Goal: Find specific page/section: Find specific page/section

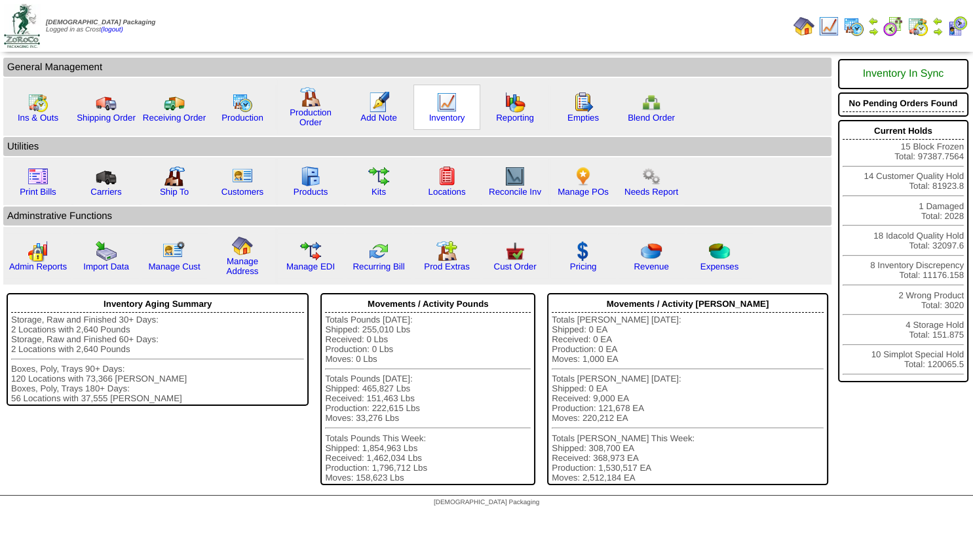
click at [446, 105] on img at bounding box center [446, 102] width 21 height 21
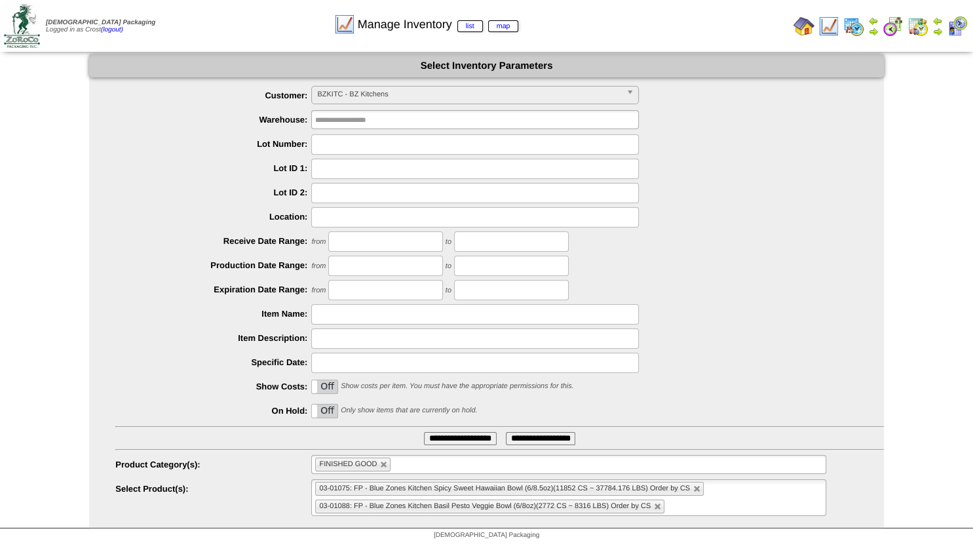
click at [366, 90] on span "BZKITC - BZ Kitchens" at bounding box center [469, 94] width 304 height 16
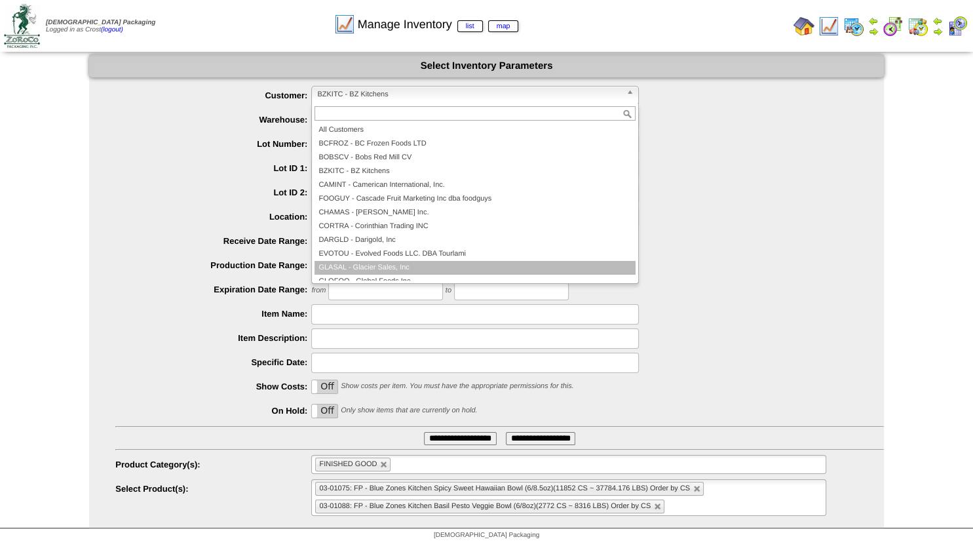
click at [366, 264] on li "GLASAL - Glacier Sales, Inc" at bounding box center [475, 268] width 321 height 14
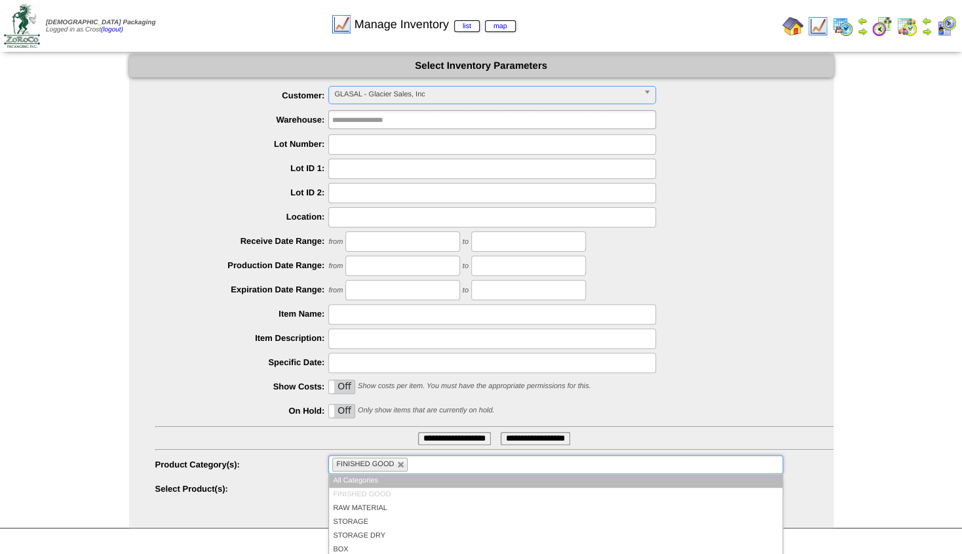
click at [408, 460] on ul "FINISHED GOOD" at bounding box center [555, 464] width 454 height 19
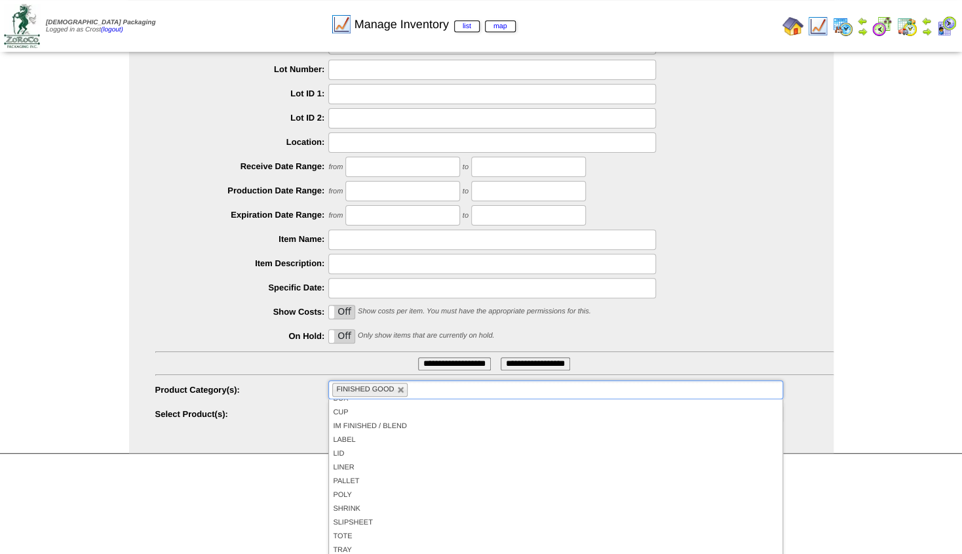
scroll to position [78, 0]
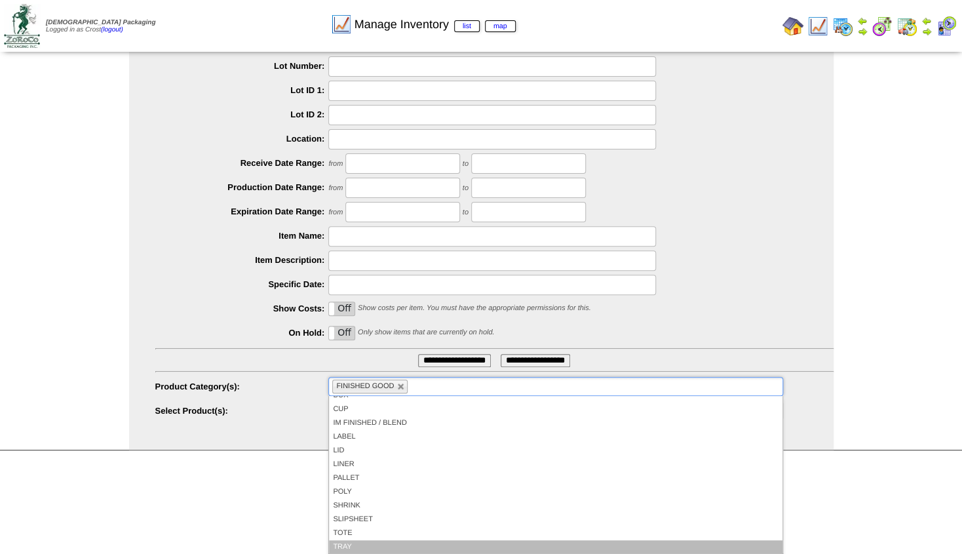
drag, startPoint x: 342, startPoint y: 542, endPoint x: 346, endPoint y: 536, distance: 7.1
click at [343, 540] on li "TRAY" at bounding box center [555, 547] width 453 height 14
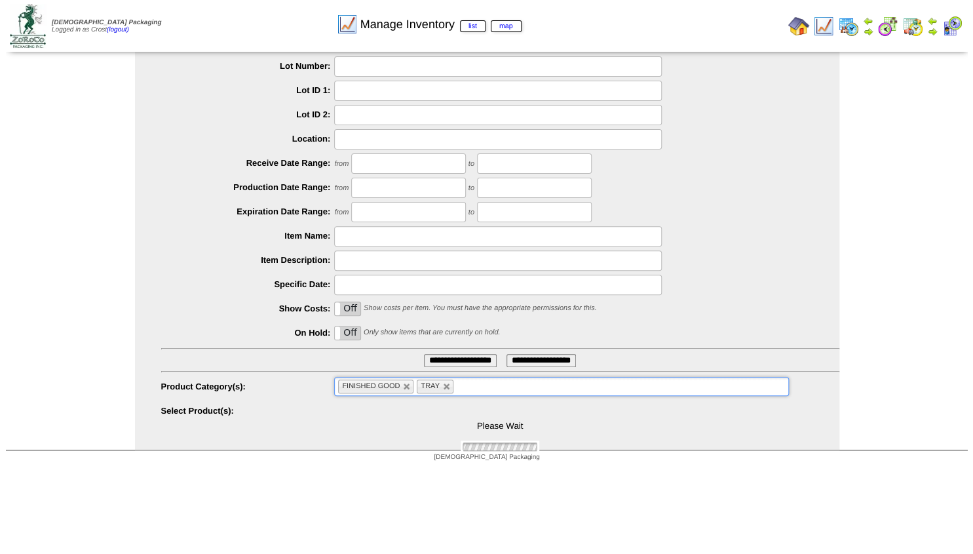
scroll to position [0, 0]
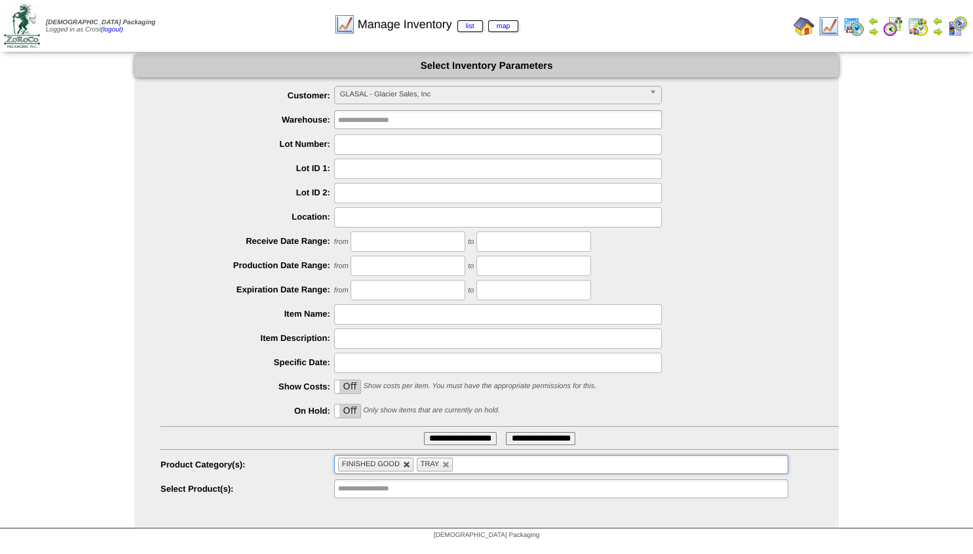
click at [408, 465] on link at bounding box center [407, 465] width 8 height 8
click at [429, 436] on input "**********" at bounding box center [460, 438] width 73 height 13
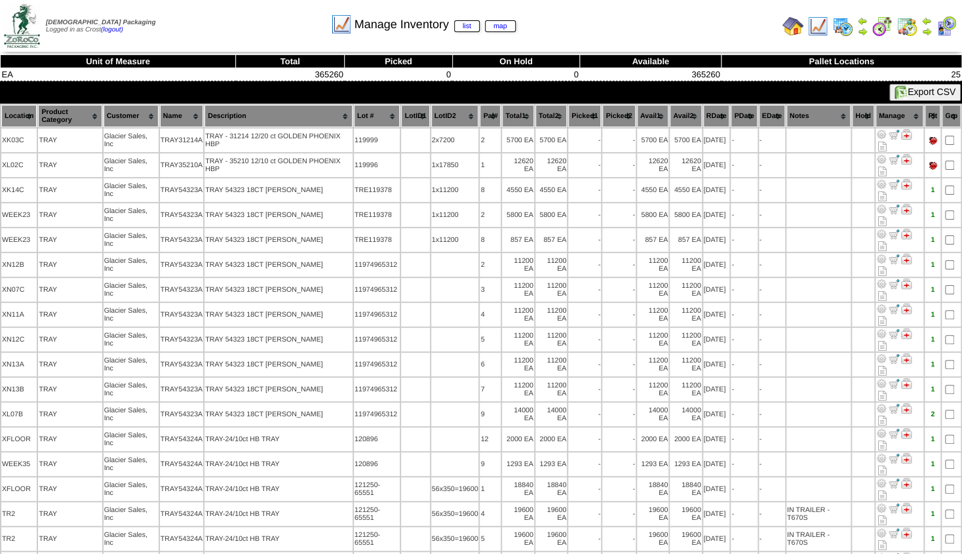
click at [925, 34] on img at bounding box center [926, 31] width 10 height 10
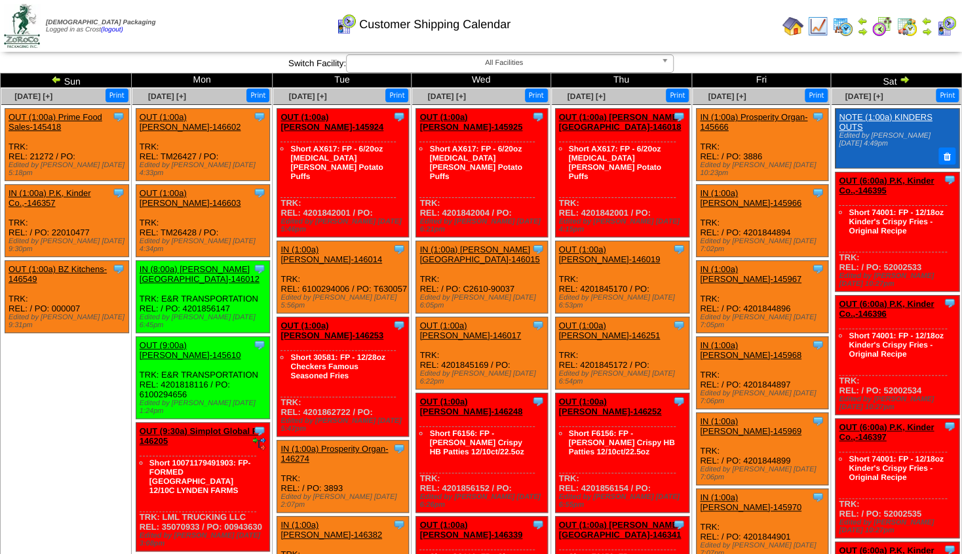
click at [60, 77] on img at bounding box center [56, 79] width 10 height 10
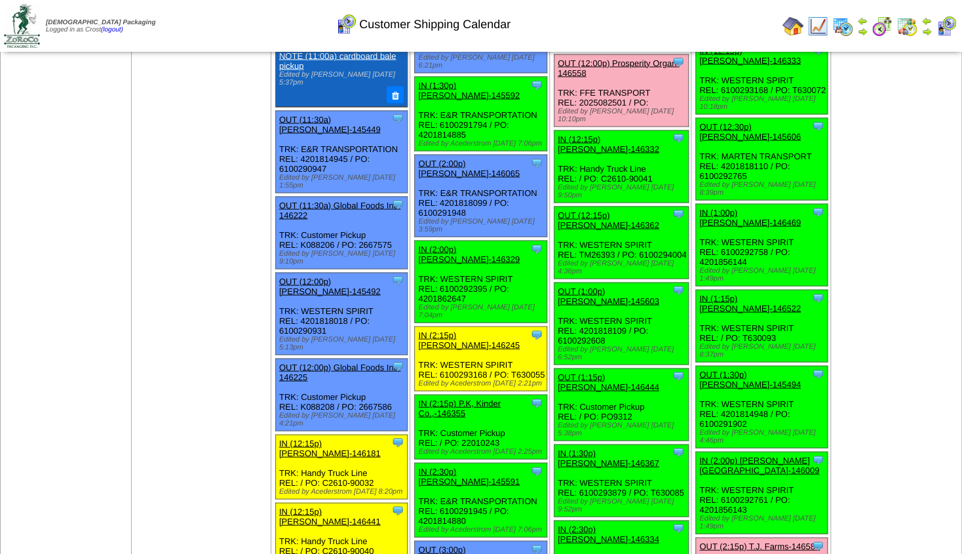
scroll to position [1183, 0]
